Goal: Transaction & Acquisition: Book appointment/travel/reservation

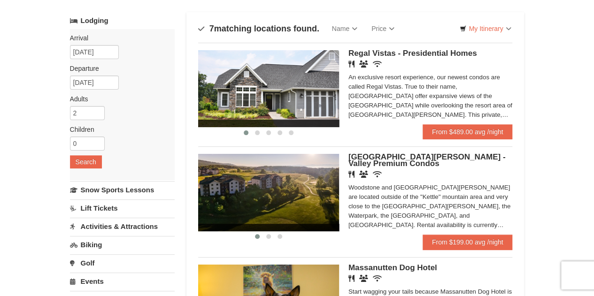
scroll to position [52, 0]
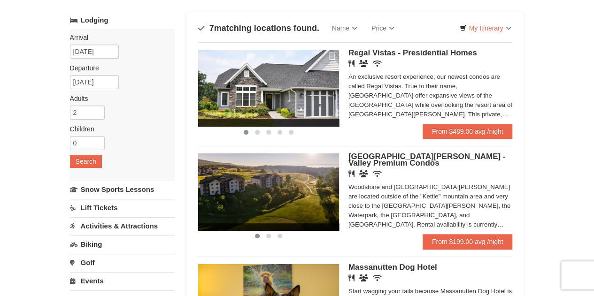
click at [367, 161] on span "[GEOGRAPHIC_DATA][PERSON_NAME] - Valley Premium Condos" at bounding box center [426, 159] width 157 height 15
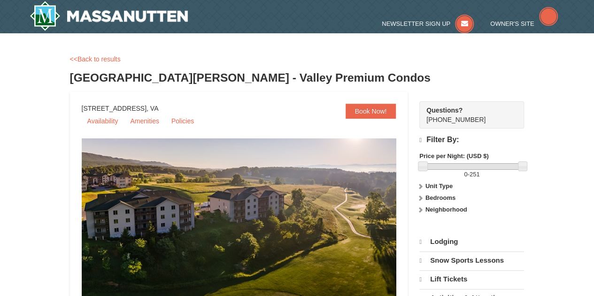
select select "10"
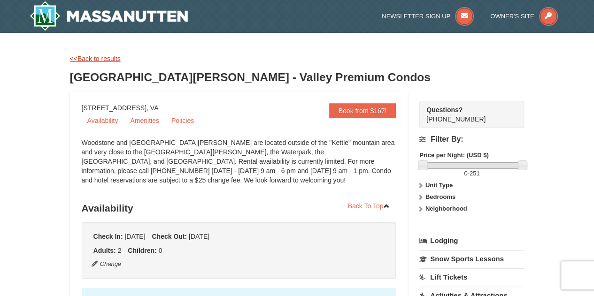
click at [85, 60] on link "<<Back to results" at bounding box center [95, 59] width 51 height 8
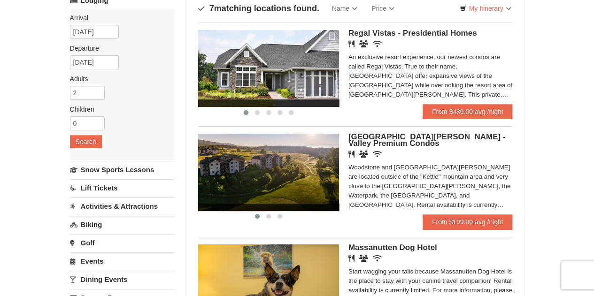
scroll to position [52, 0]
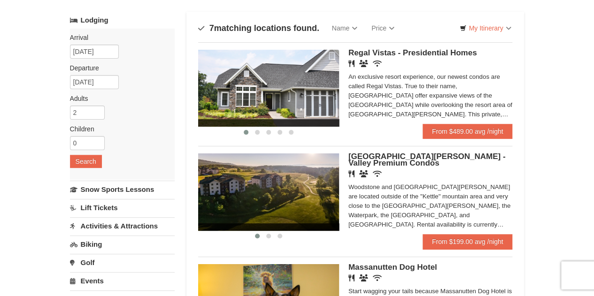
click at [312, 87] on img at bounding box center [268, 88] width 141 height 77
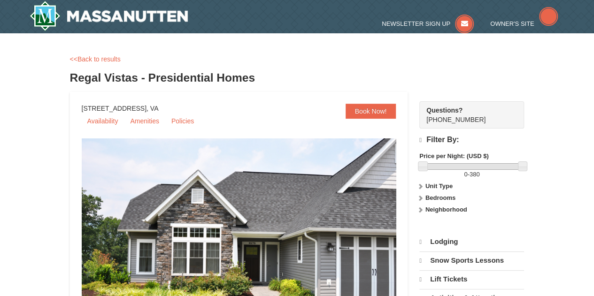
select select "10"
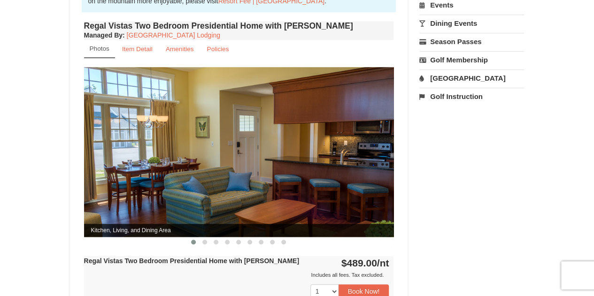
scroll to position [348, 0]
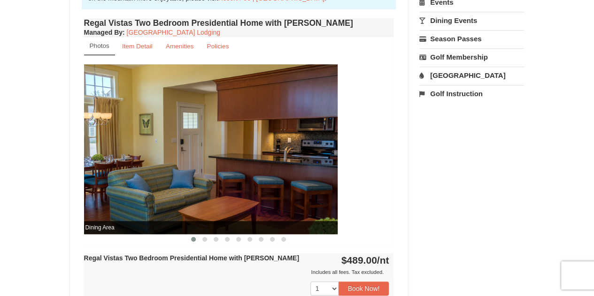
drag, startPoint x: 305, startPoint y: 137, endPoint x: 130, endPoint y: 171, distance: 178.5
click at [130, 171] on img at bounding box center [183, 149] width 310 height 170
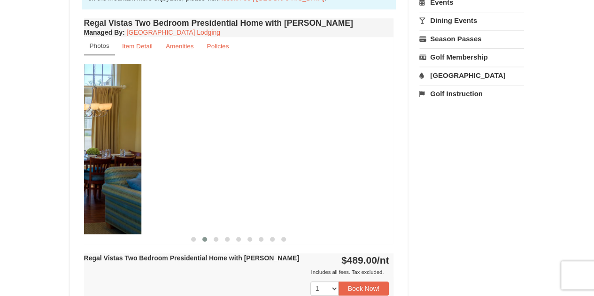
drag, startPoint x: 302, startPoint y: 186, endPoint x: 23, endPoint y: 170, distance: 278.5
click at [23, 170] on div "× <<Back to results Regal Vistas - Presidential Homes Book from $380! 1822 Reso…" at bounding box center [297, 135] width 594 height 902
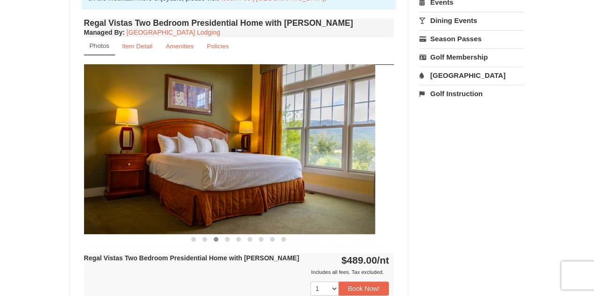
drag, startPoint x: 305, startPoint y: 139, endPoint x: 286, endPoint y: 154, distance: 24.8
click at [286, 154] on img at bounding box center [220, 149] width 310 height 170
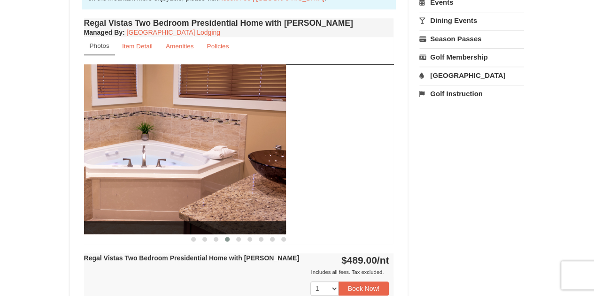
drag, startPoint x: 317, startPoint y: 158, endPoint x: 155, endPoint y: 208, distance: 169.8
click at [154, 209] on img at bounding box center [131, 149] width 310 height 170
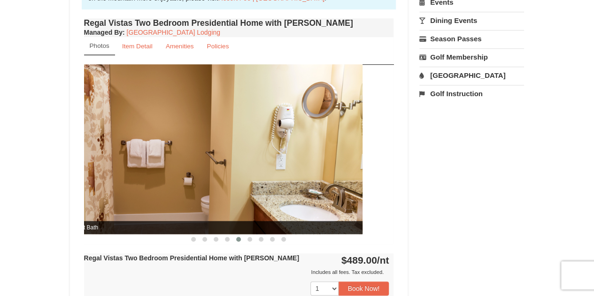
drag, startPoint x: 294, startPoint y: 165, endPoint x: 54, endPoint y: 152, distance: 240.3
click at [54, 152] on div "× <<Back to results Regal Vistas - Presidential Homes Book from $380! 1822 Reso…" at bounding box center [297, 135] width 594 height 902
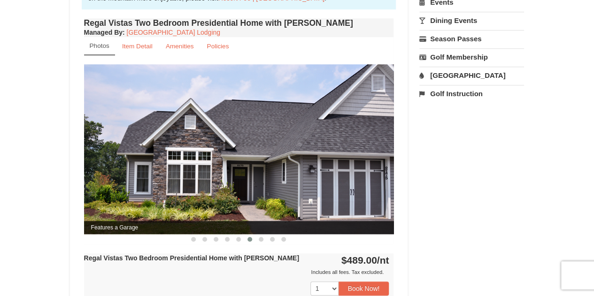
drag, startPoint x: 274, startPoint y: 156, endPoint x: 147, endPoint y: 138, distance: 129.1
click at [147, 138] on img at bounding box center [239, 149] width 310 height 170
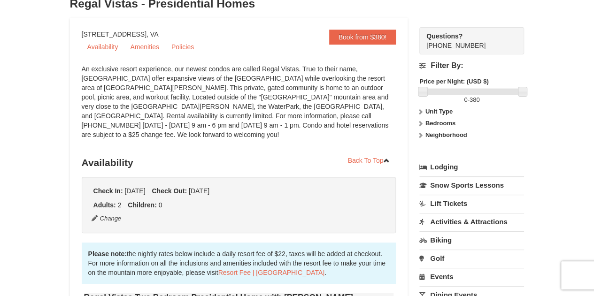
scroll to position [73, 0]
click at [458, 222] on link "Activities & Attractions" at bounding box center [471, 222] width 105 height 17
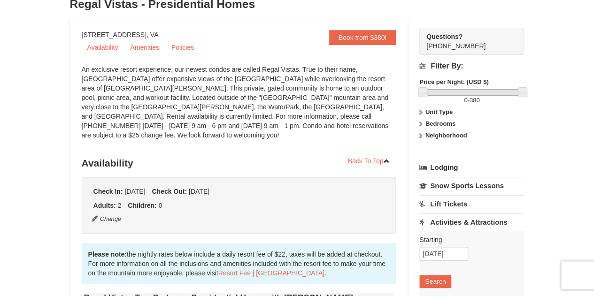
scroll to position [0, 0]
